Goal: Task Accomplishment & Management: Complete application form

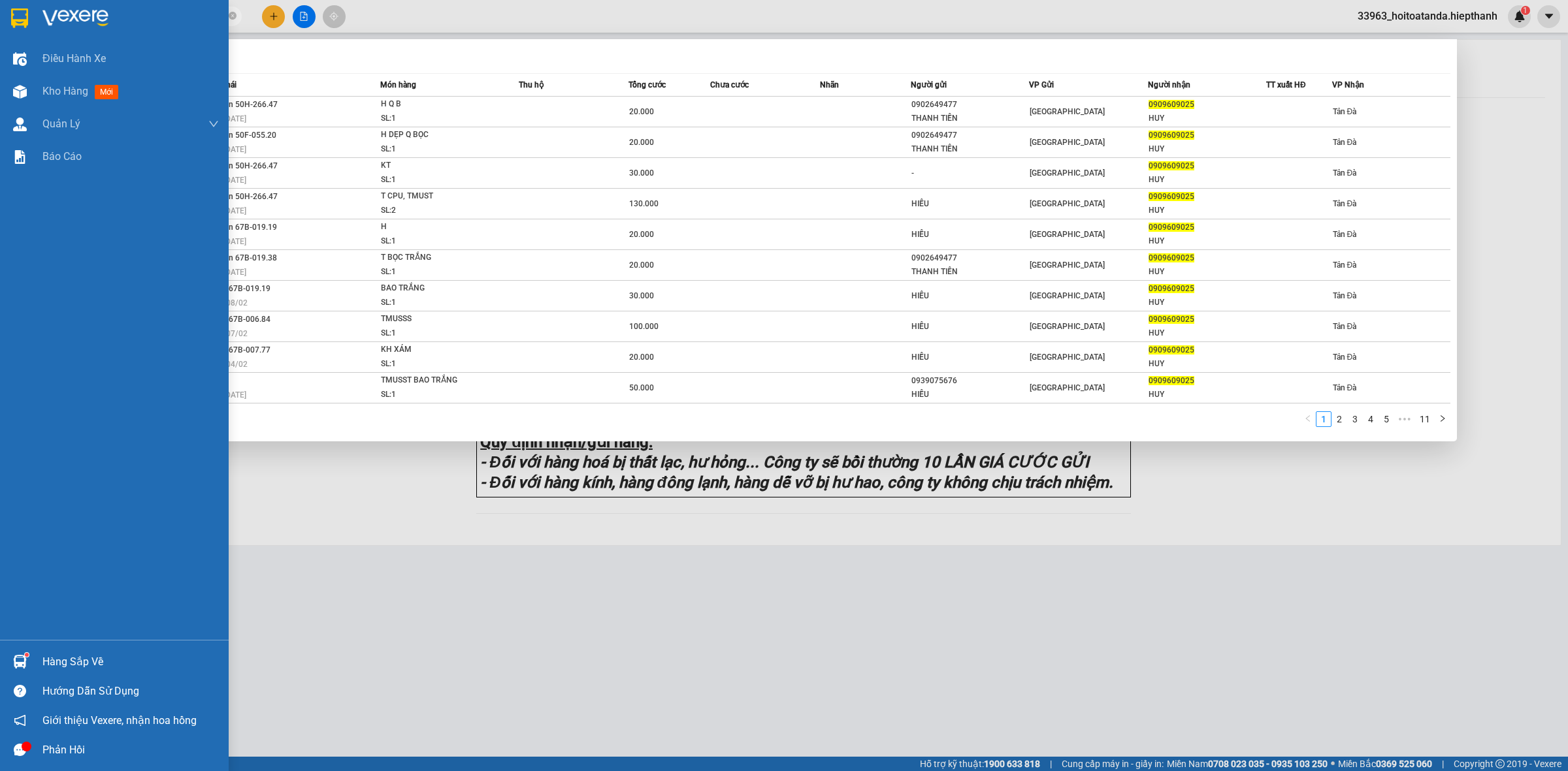
drag, startPoint x: 206, startPoint y: 20, endPoint x: 37, endPoint y: 41, distance: 170.3
click at [37, 41] on section "Kết quả tìm kiếm ( 103 ) Bộ lọc Mã ĐH Trạng thái Món hàng Thu hộ Tổng cước Chưa…" at bounding box center [784, 386] width 1568 height 771
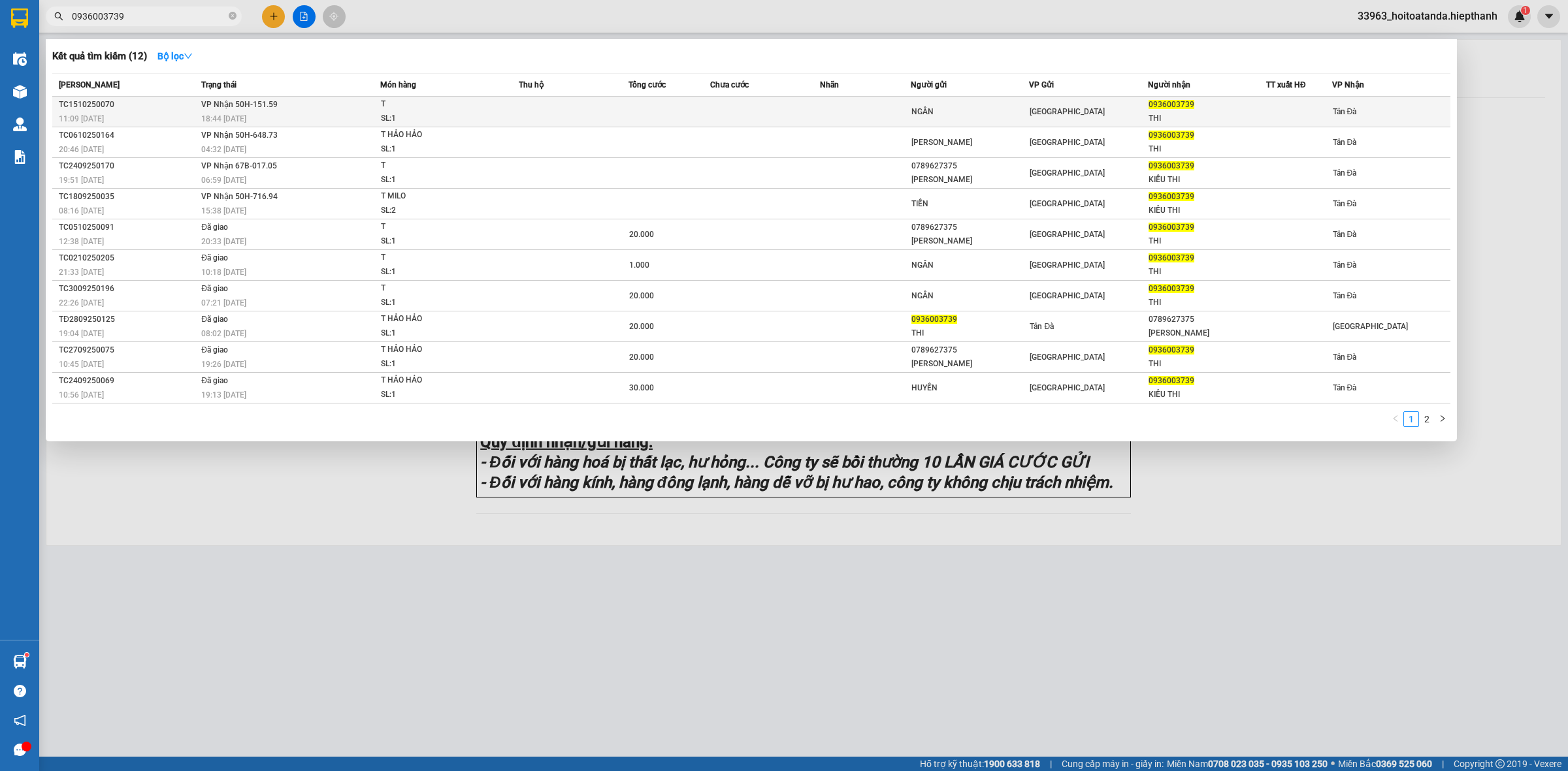
type input "0936003739"
click at [600, 99] on td at bounding box center [573, 112] width 109 height 30
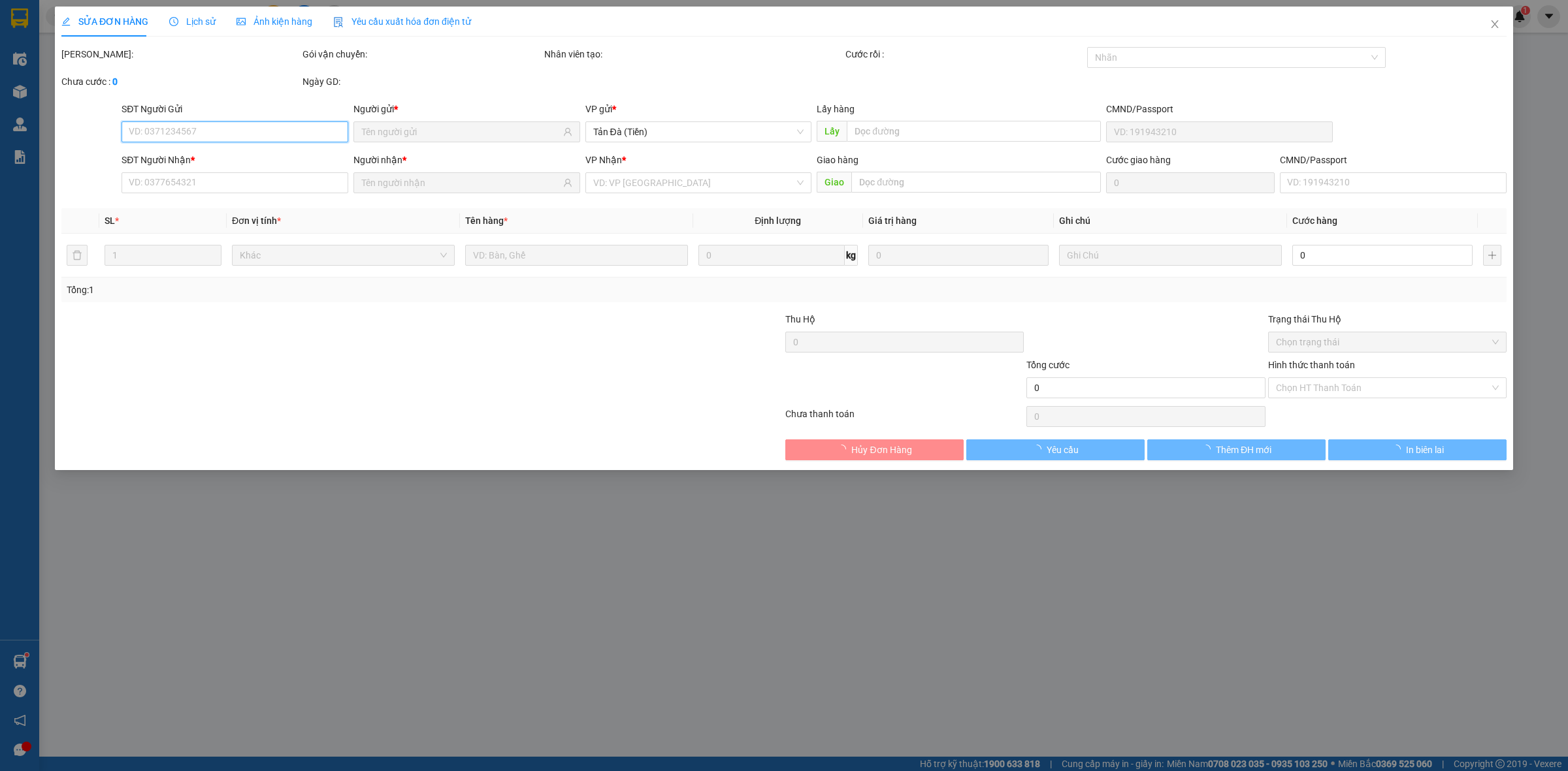
type input "NGÂN"
type input "0936003739"
type input "THI"
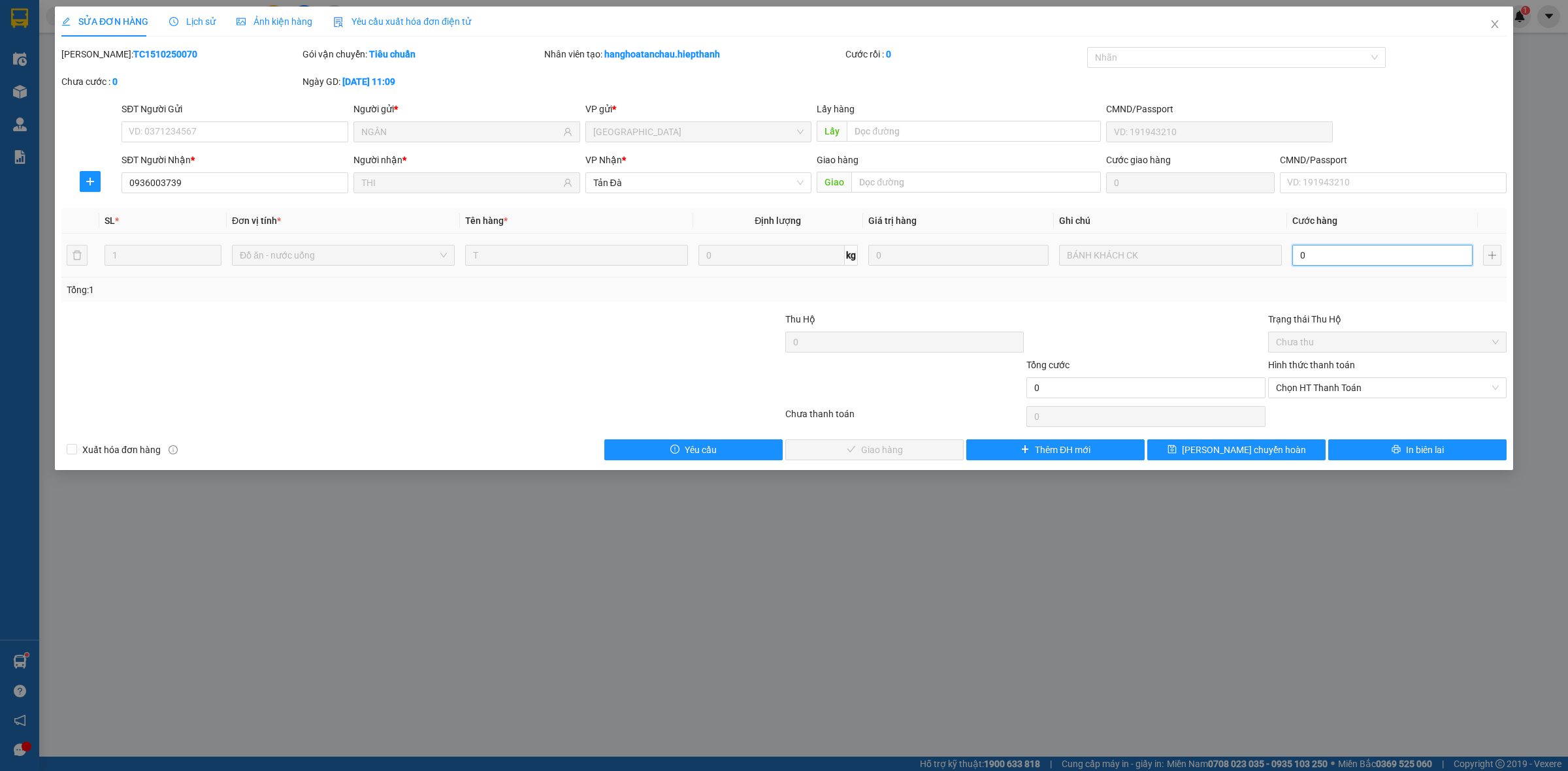
click at [836, 255] on input "0" at bounding box center [1382, 255] width 180 height 21
type input "1"
type input "1.000"
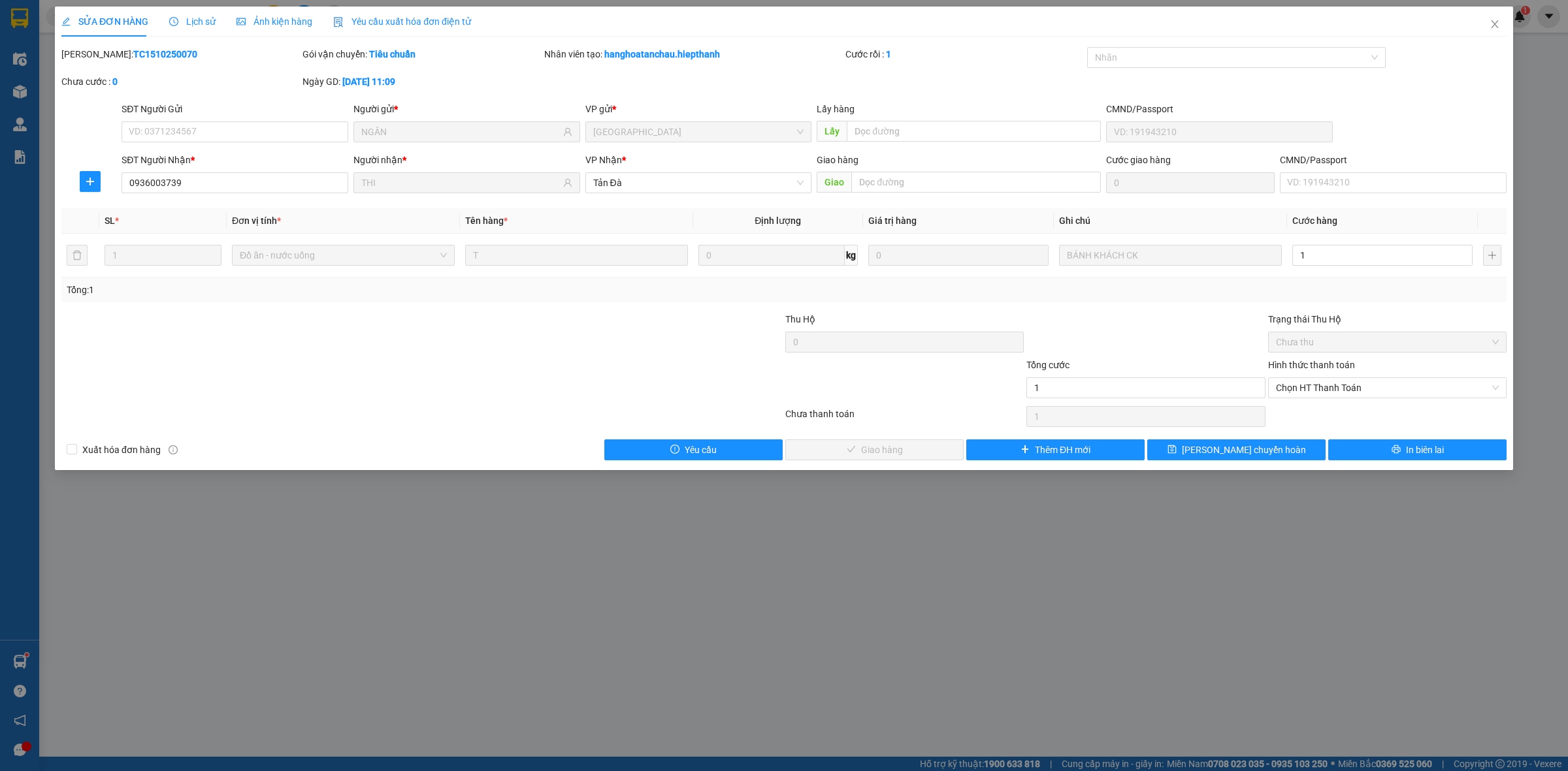
type input "1.000"
click at [836, 312] on div at bounding box center [1145, 335] width 241 height 46
click at [836, 396] on span "Chọn HT Thanh Toán" at bounding box center [1387, 388] width 223 height 20
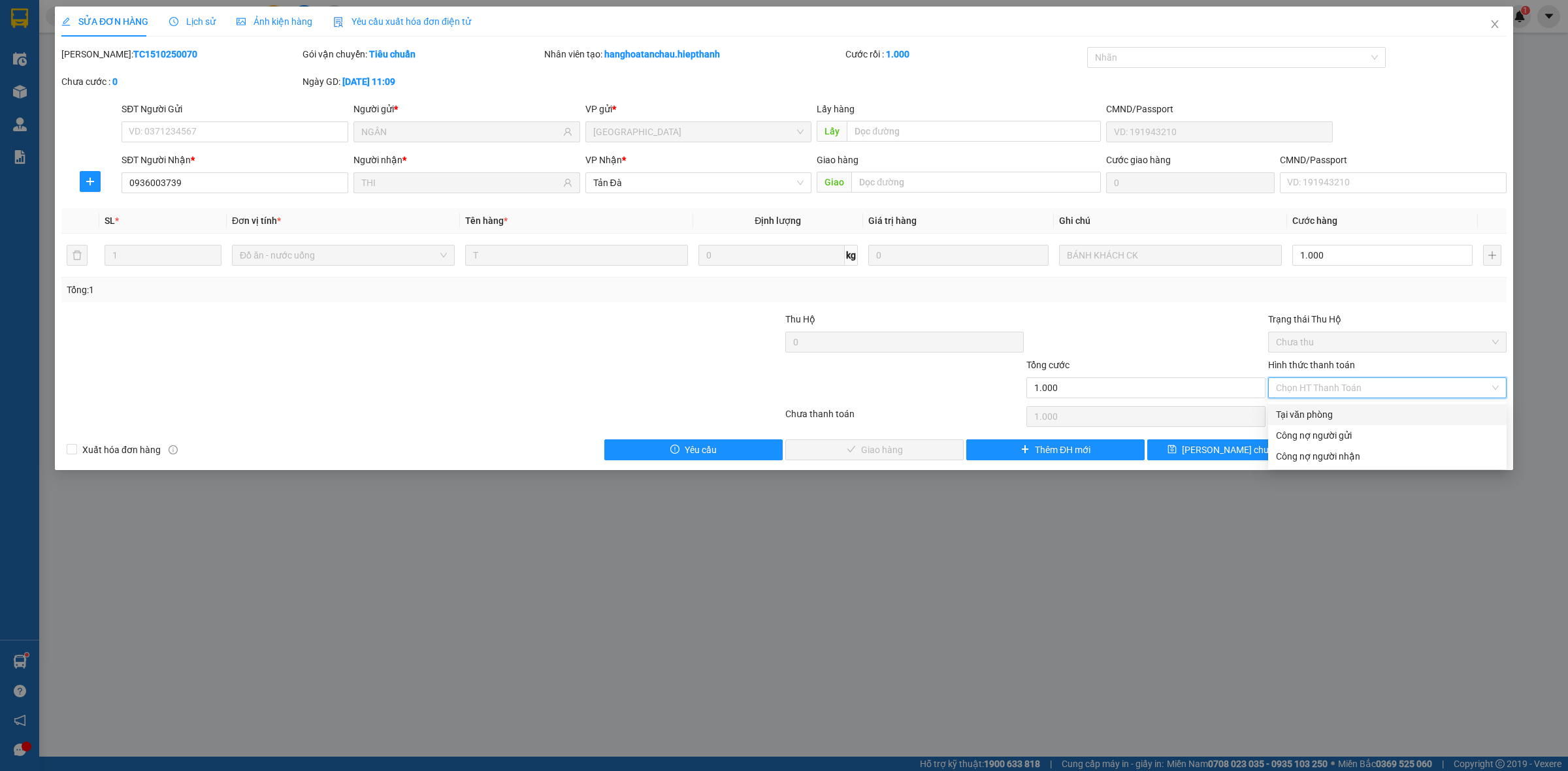
drag, startPoint x: 1331, startPoint y: 419, endPoint x: 1314, endPoint y: 419, distance: 17.0
click at [836, 419] on div "Tại văn phòng" at bounding box center [1387, 414] width 223 height 14
type input "0"
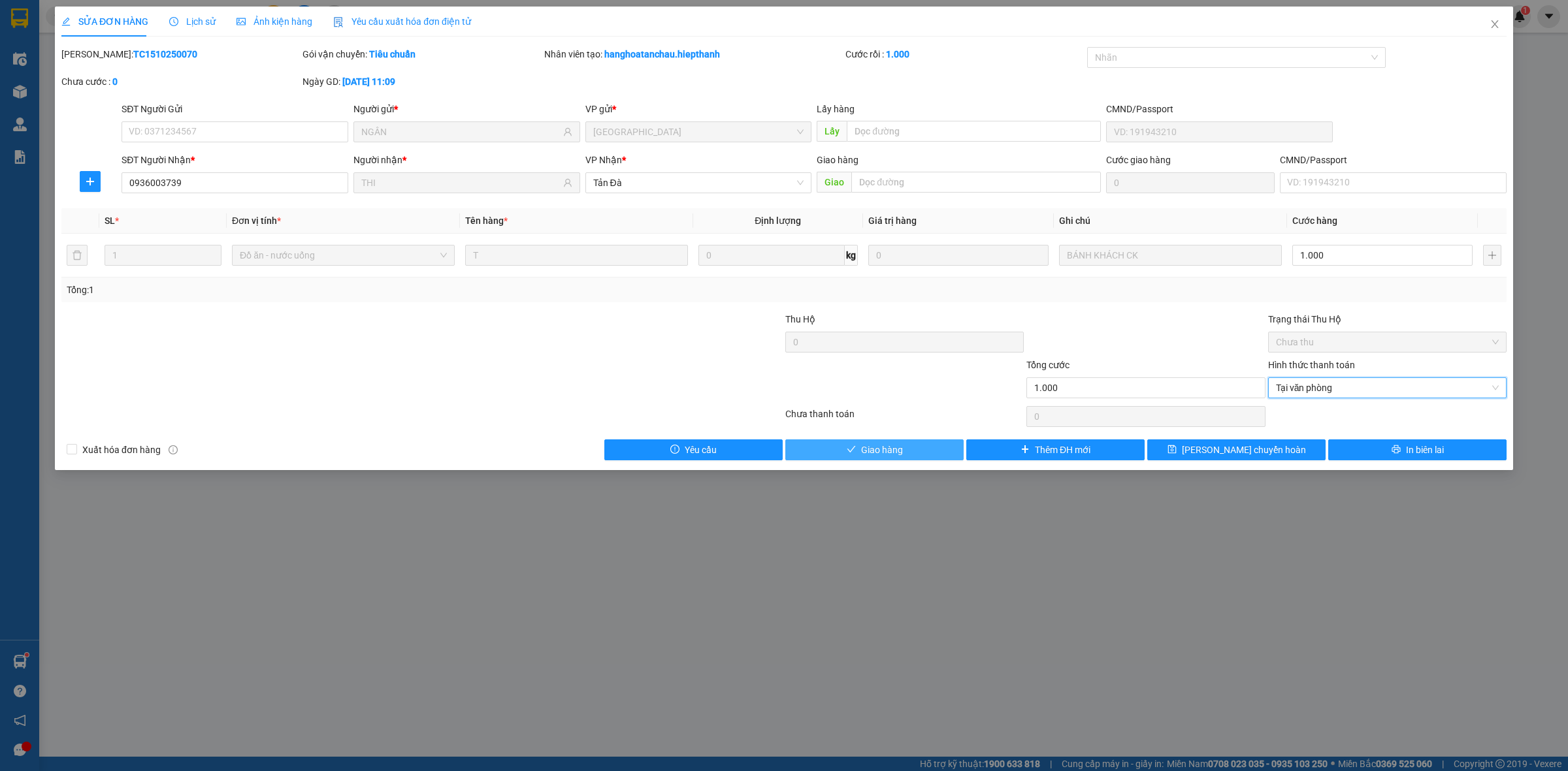
click at [836, 451] on icon "check" at bounding box center [851, 449] width 9 height 9
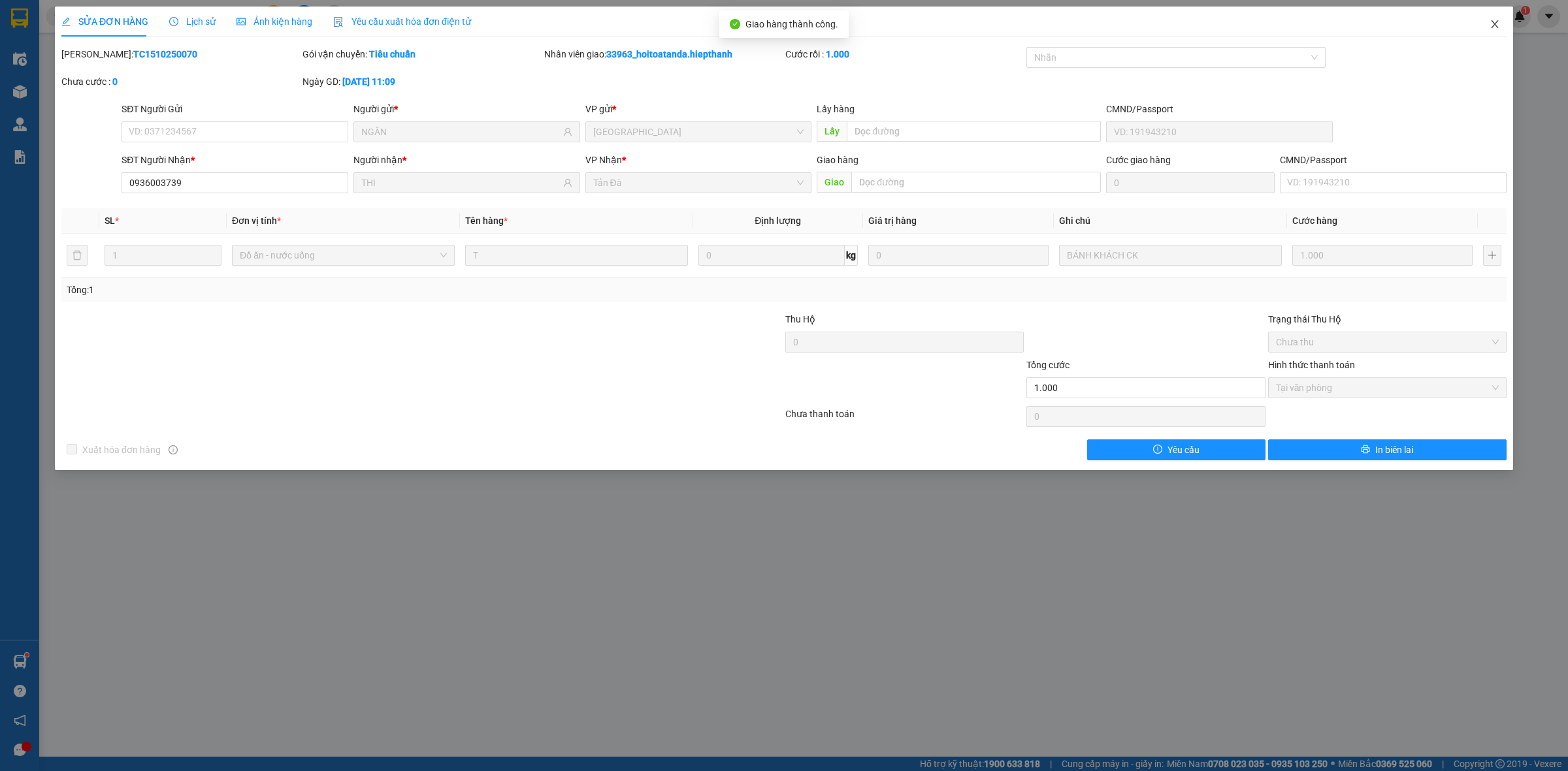
click at [836, 26] on span "Close" at bounding box center [1494, 25] width 37 height 37
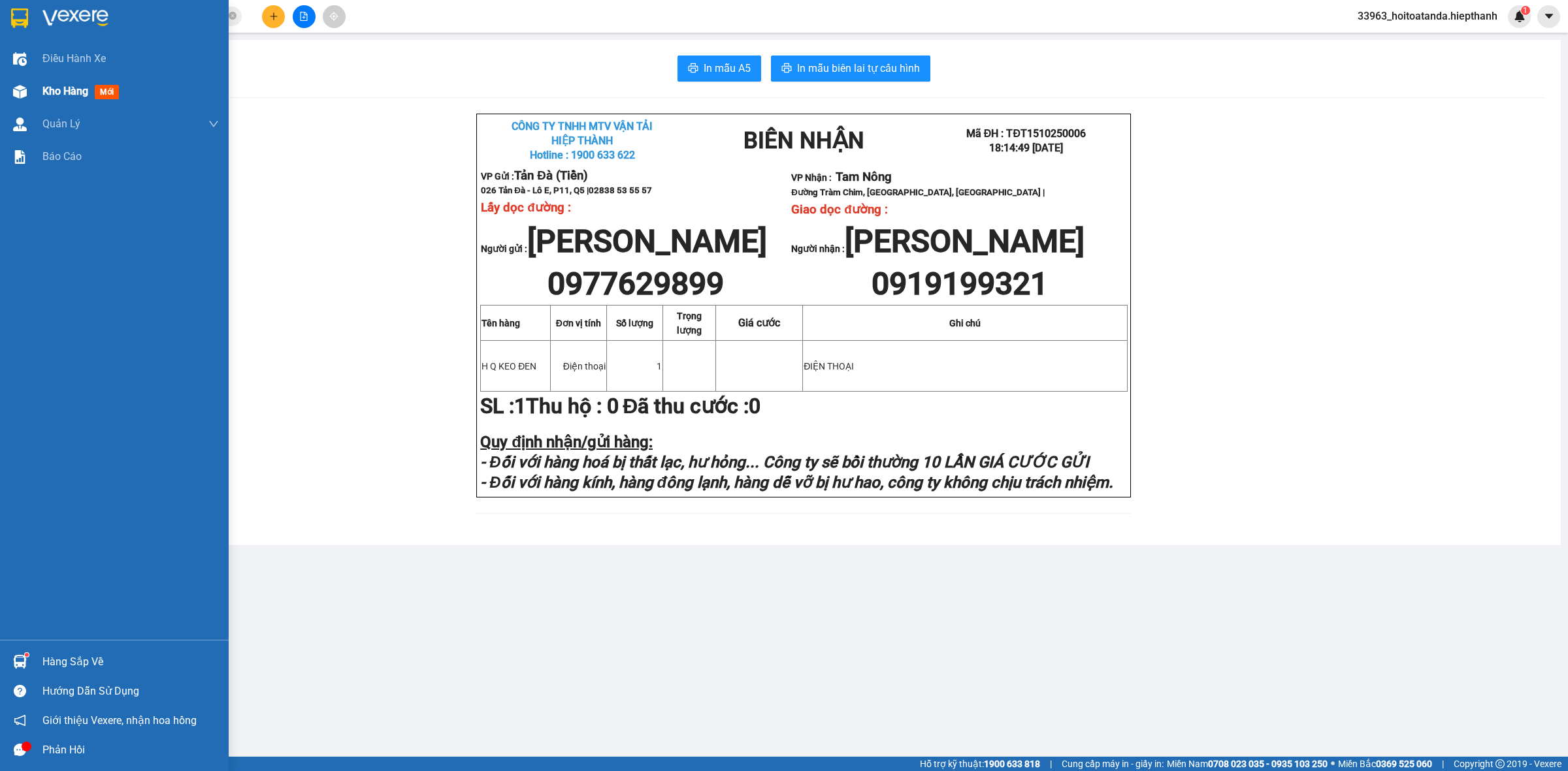
click at [56, 92] on span "Kho hàng" at bounding box center [65, 90] width 46 height 12
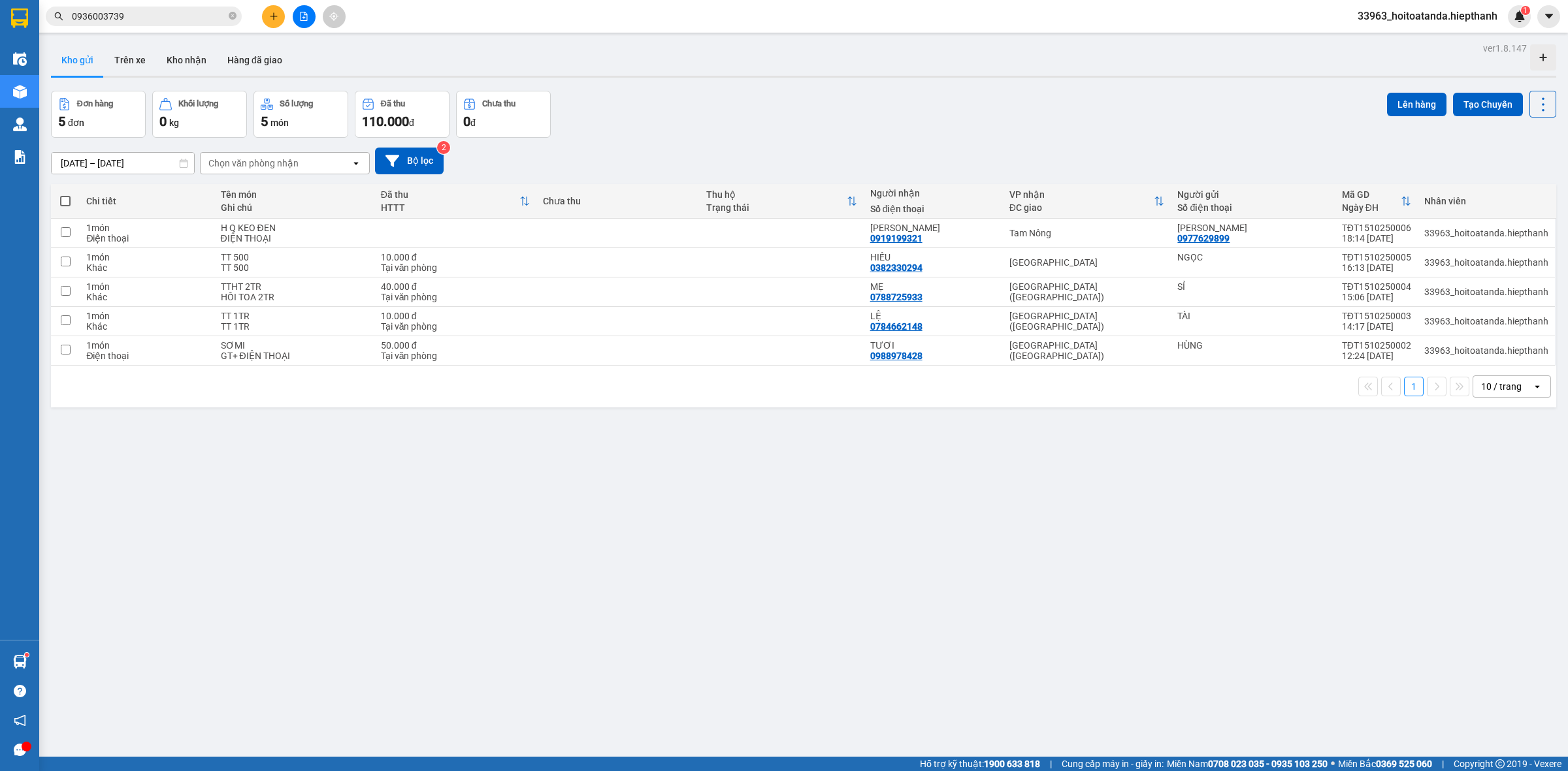
click at [836, 113] on div "Đơn hàng 5 đơn Khối lượng 0 kg Số lượng 5 món Đã thu 110.000 đ Chưa thu 0 đ Lên…" at bounding box center [803, 114] width 1505 height 47
